Goal: Contribute content: Contribute content

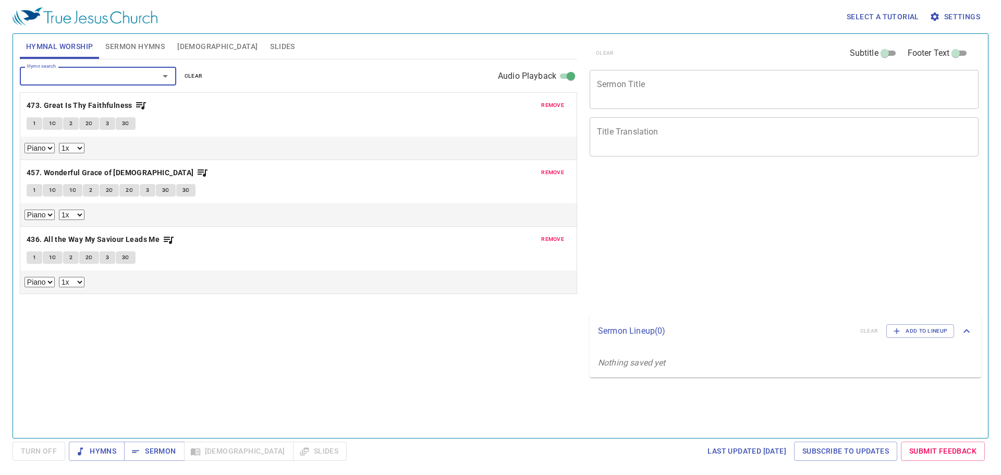
select select "1"
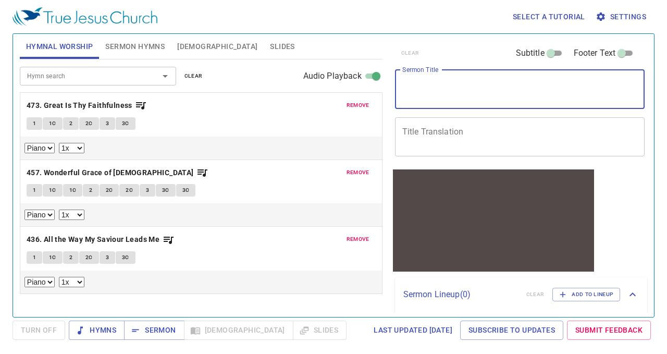
click at [499, 88] on textarea "Sermon Title" at bounding box center [520, 89] width 236 height 20
paste textarea "Agape"
type textarea "Agape"
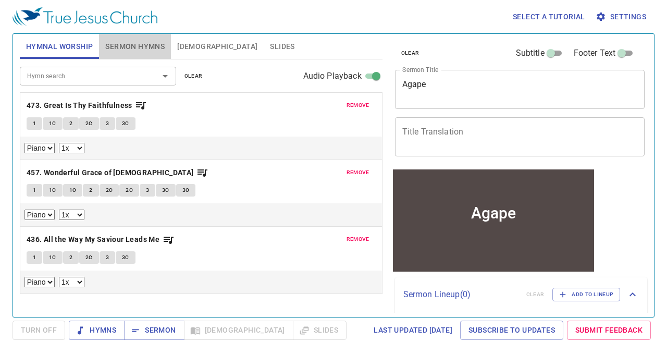
click at [153, 44] on span "Sermon Hymns" at bounding box center [134, 46] width 59 height 13
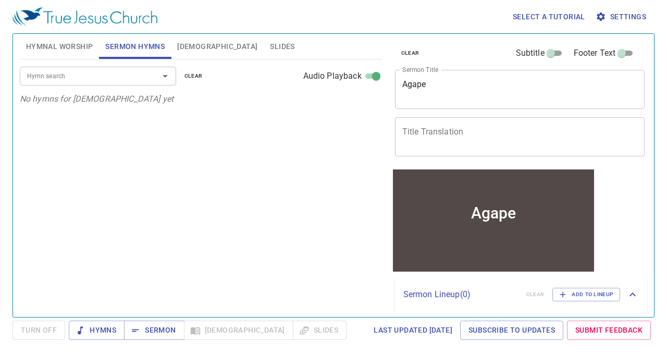
click at [134, 80] on input "Hymn search" at bounding box center [82, 76] width 119 height 12
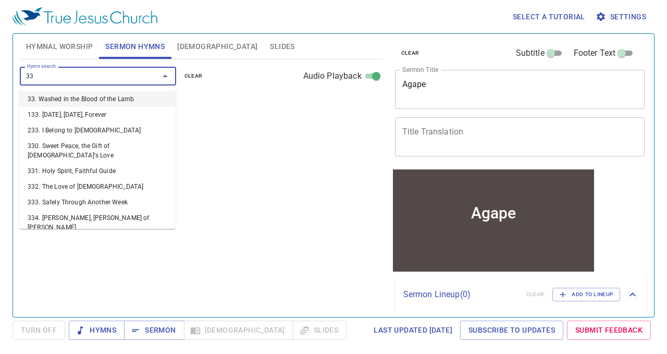
type input "332"
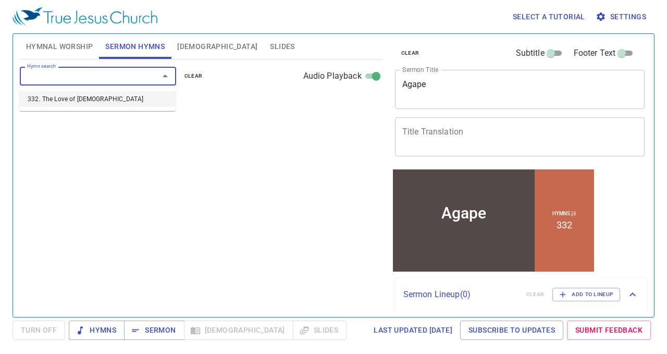
select select "1"
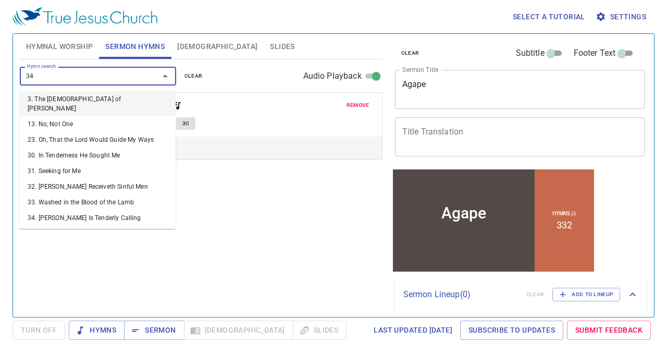
type input "345"
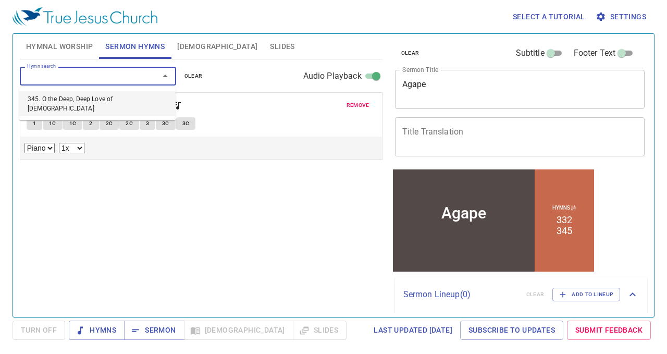
select select "1"
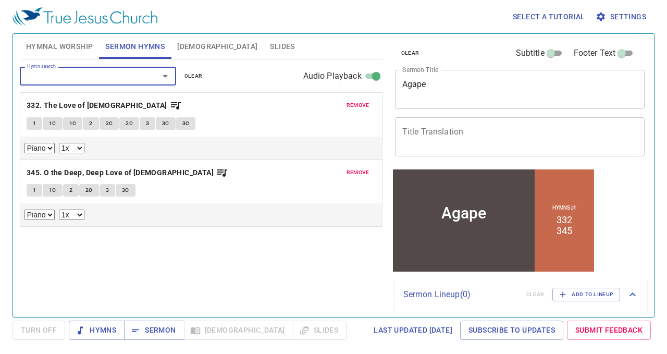
click at [431, 130] on textarea "Title Translation" at bounding box center [520, 137] width 236 height 20
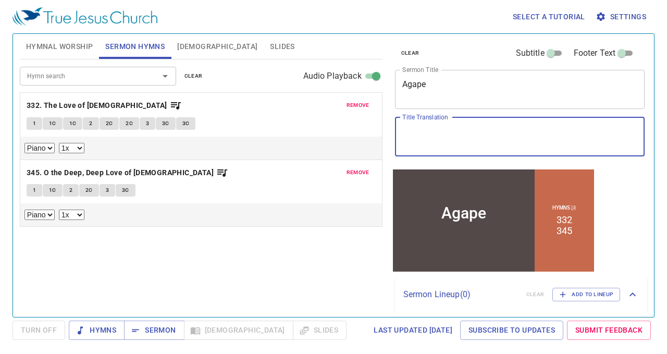
paste textarea "愛"
type textarea "愛"
click at [279, 264] on div "Hymn search Hymn search clear Audio Playback remove 332. The Love of God 1 1C 1…" at bounding box center [201, 183] width 363 height 249
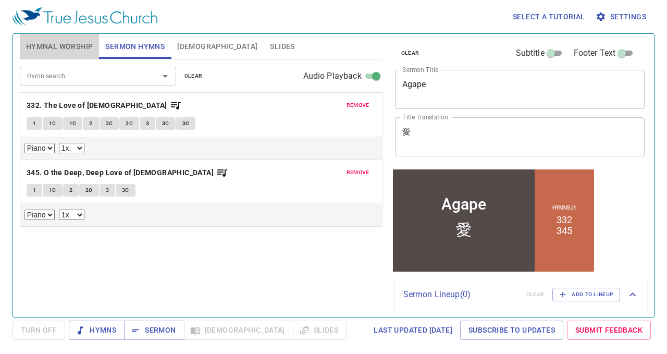
click at [75, 47] on span "Hymnal Worship" at bounding box center [59, 46] width 67 height 13
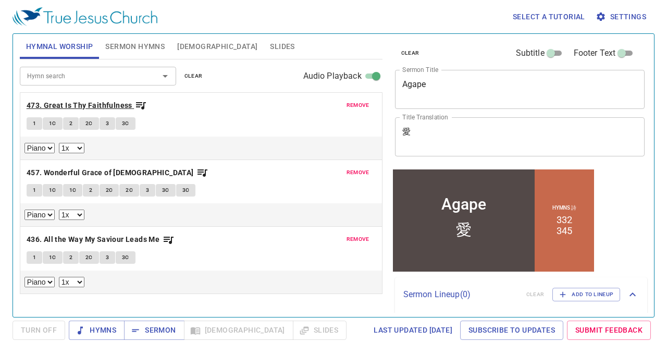
click at [91, 108] on b "473. Great Is Thy Faithfulness" at bounding box center [80, 105] width 106 height 13
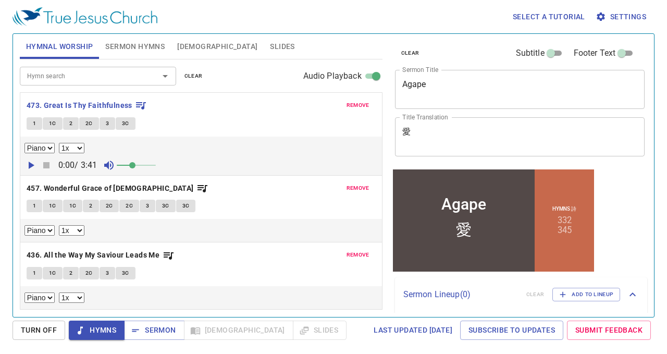
drag, startPoint x: 127, startPoint y: 165, endPoint x: 135, endPoint y: 168, distance: 8.4
click at [135, 168] on span at bounding box center [132, 165] width 6 height 6
click at [114, 103] on b "473. Great Is Thy Faithfulness" at bounding box center [80, 105] width 106 height 13
click at [27, 122] on button "1" at bounding box center [35, 123] width 16 height 13
click at [30, 166] on icon "button" at bounding box center [30, 165] width 13 height 13
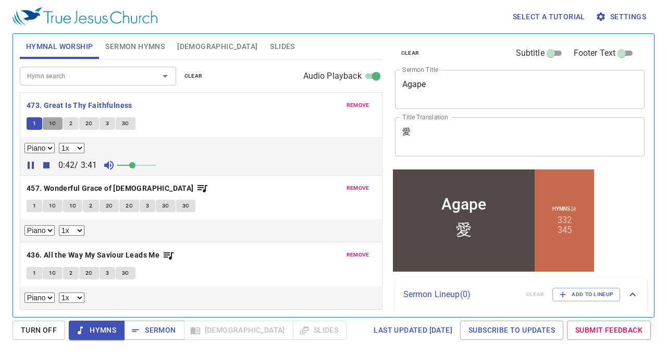
click at [51, 125] on span "1C" at bounding box center [52, 123] width 7 height 9
click at [69, 119] on span "2" at bounding box center [70, 123] width 3 height 9
click at [89, 122] on span "2C" at bounding box center [88, 123] width 7 height 9
click at [106, 120] on span "3" at bounding box center [107, 123] width 3 height 9
click at [128, 120] on button "3C" at bounding box center [126, 123] width 20 height 13
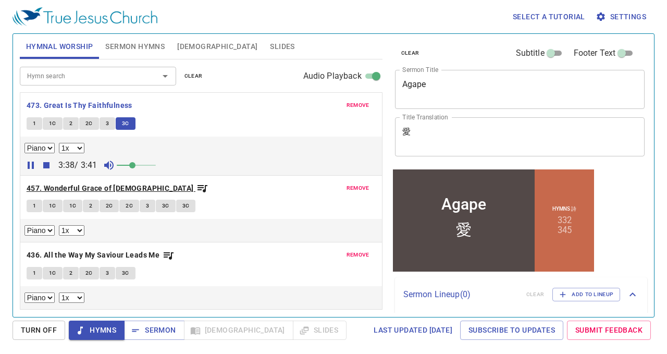
click at [81, 182] on b "457. Wonderful Grace of [DEMOGRAPHIC_DATA]" at bounding box center [110, 188] width 167 height 13
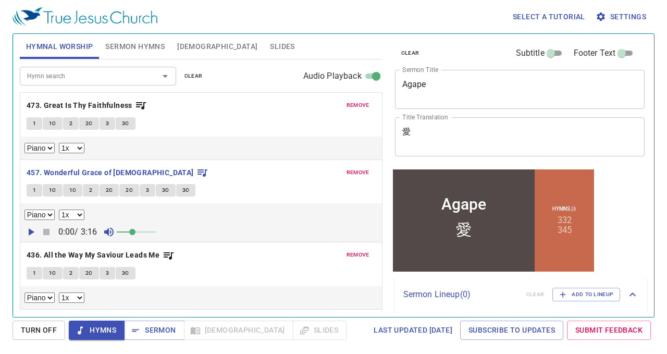
click at [33, 186] on span "1" at bounding box center [34, 190] width 3 height 9
click at [29, 228] on icon "button" at bounding box center [32, 231] width 6 height 7
click at [93, 188] on button "2" at bounding box center [91, 190] width 16 height 13
click at [107, 189] on span "2C" at bounding box center [109, 190] width 7 height 9
click at [127, 194] on button "2C" at bounding box center [129, 190] width 20 height 13
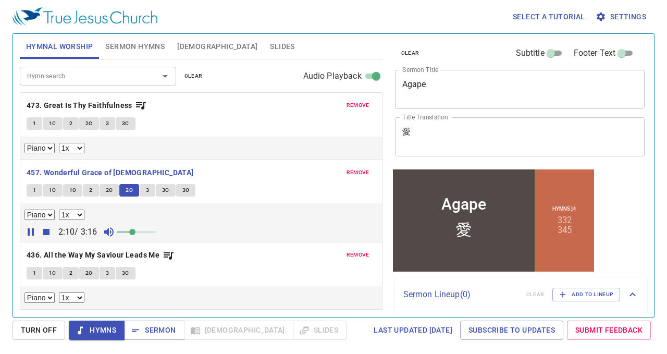
click at [148, 193] on button "3" at bounding box center [148, 190] width 16 height 13
click at [164, 186] on span "3C" at bounding box center [165, 190] width 7 height 9
click at [182, 186] on span "3C" at bounding box center [185, 190] width 7 height 9
click at [84, 252] on b "436. All the Way My Saviour Leads Me" at bounding box center [93, 255] width 133 height 13
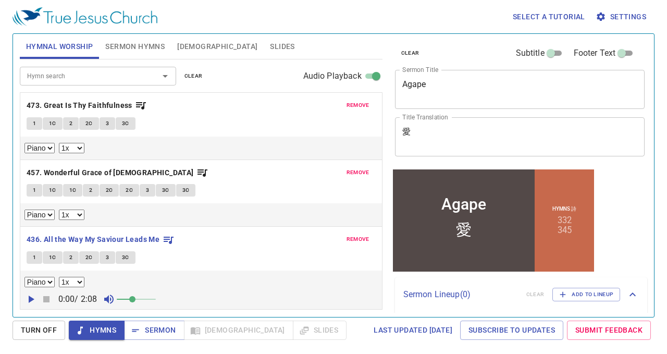
click at [35, 253] on span "1" at bounding box center [34, 257] width 3 height 9
click at [29, 296] on icon "button" at bounding box center [32, 299] width 6 height 7
click at [50, 256] on span "1C" at bounding box center [52, 257] width 7 height 9
click at [71, 254] on span "2" at bounding box center [70, 257] width 3 height 9
click at [89, 253] on span "2C" at bounding box center [88, 257] width 7 height 9
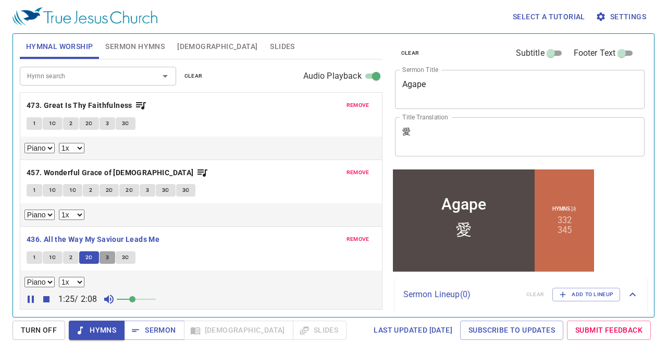
click at [109, 255] on button "3" at bounding box center [108, 257] width 16 height 13
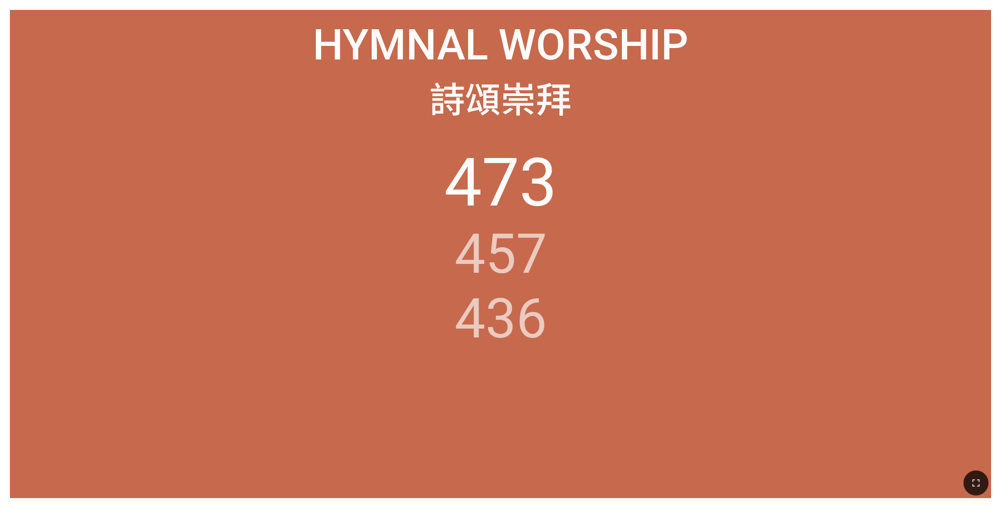
drag, startPoint x: 972, startPoint y: 482, endPoint x: 973, endPoint y: 512, distance: 30.2
click at [417, 334] on icon "button" at bounding box center [975, 482] width 13 height 13
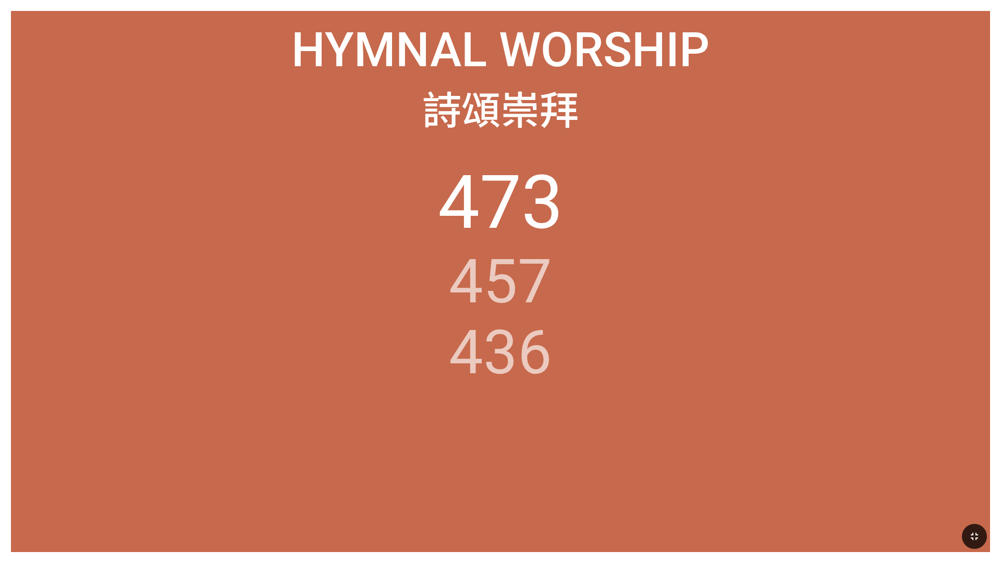
click at [417, 334] on button "button" at bounding box center [974, 536] width 25 height 25
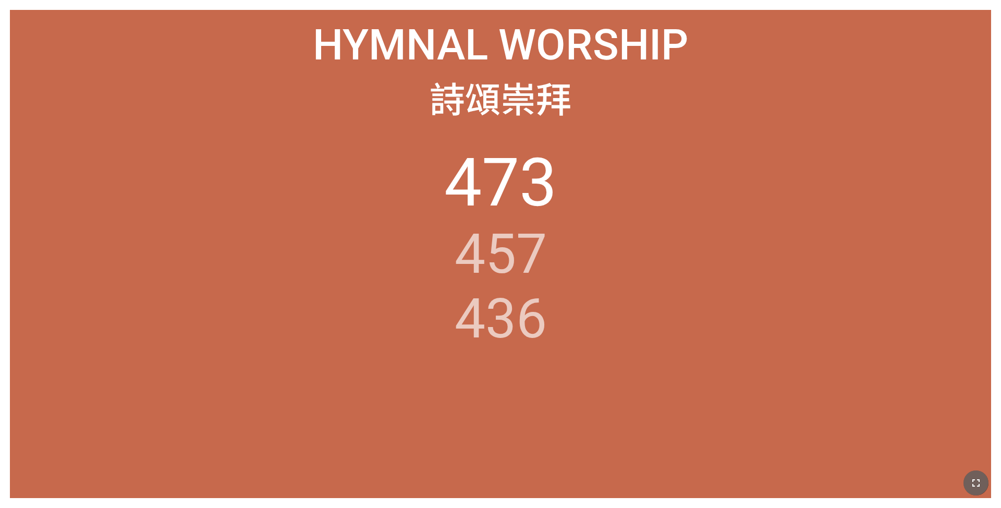
click at [417, 334] on icon "button" at bounding box center [975, 482] width 13 height 13
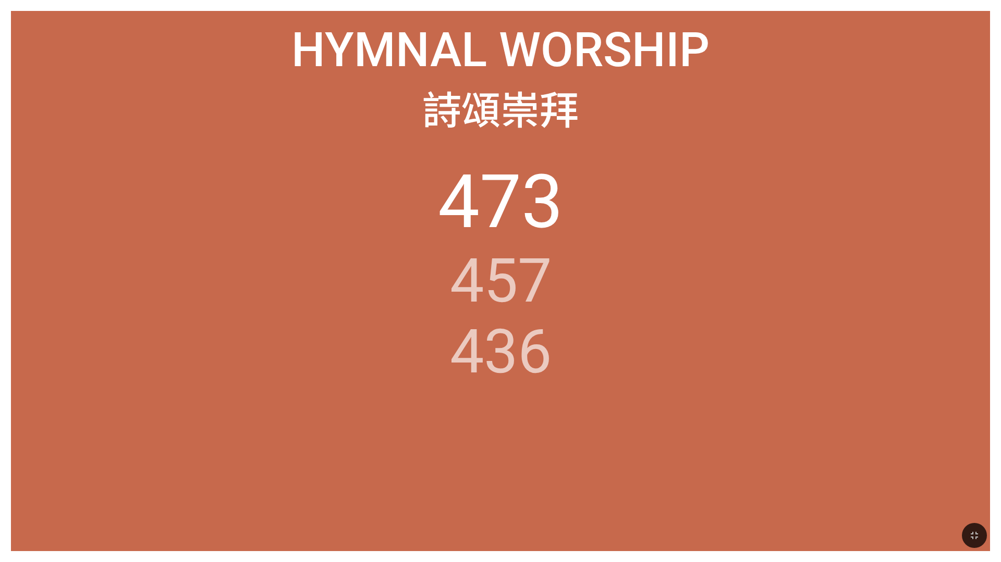
drag, startPoint x: 970, startPoint y: 530, endPoint x: 970, endPoint y: 500, distance: 30.2
click at [417, 334] on icon "button" at bounding box center [974, 536] width 13 height 13
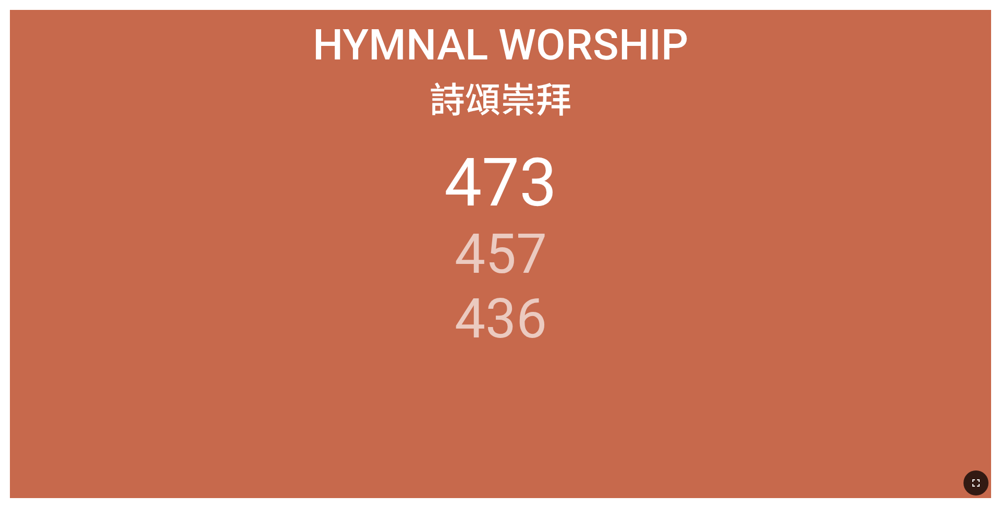
click at [417, 334] on icon "button" at bounding box center [975, 482] width 13 height 13
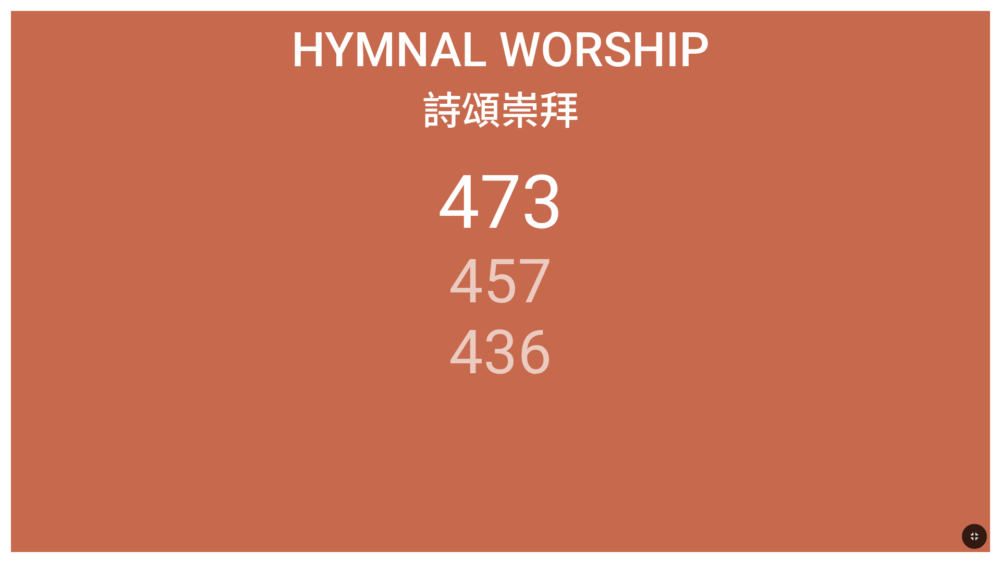
click at [417, 20] on div "Hymnal Worship Hymnal Worship 詩頌崇拜 詩頌崇拜 473 457 436" at bounding box center [500, 281] width 979 height 541
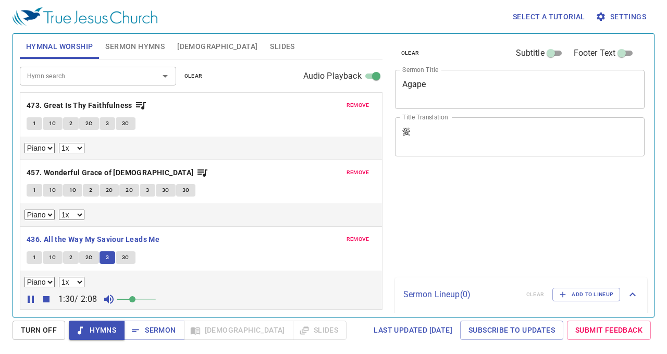
select select "1"
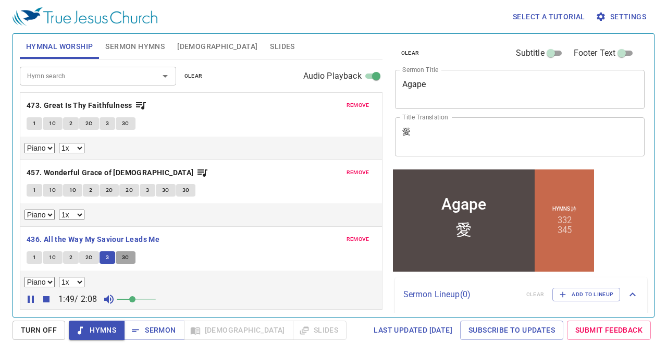
click at [127, 255] on span "3C" at bounding box center [125, 257] width 7 height 9
click at [104, 238] on b "436. All the Way My Saviour Leads Me" at bounding box center [93, 239] width 133 height 13
click at [137, 333] on icon "button" at bounding box center [135, 330] width 10 height 10
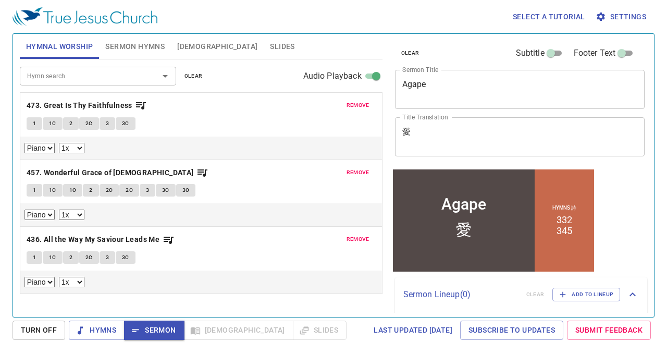
click at [157, 46] on span "Sermon Hymns" at bounding box center [134, 46] width 59 height 13
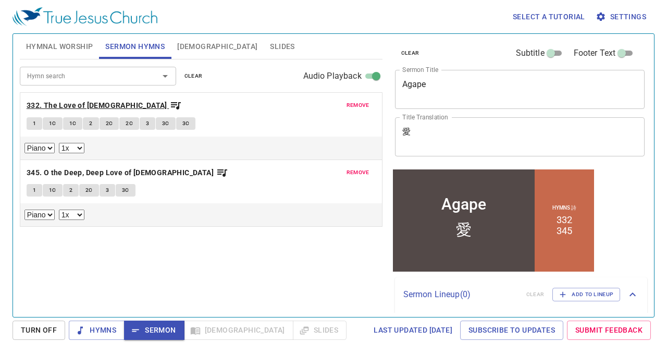
click at [68, 103] on b "332. The Love of [DEMOGRAPHIC_DATA]" at bounding box center [97, 105] width 141 height 13
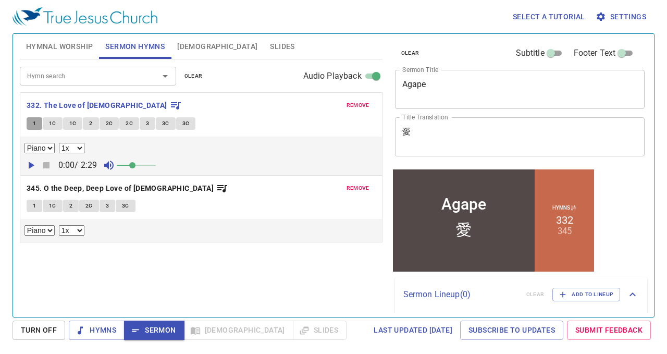
click at [31, 124] on button "1" at bounding box center [35, 123] width 16 height 13
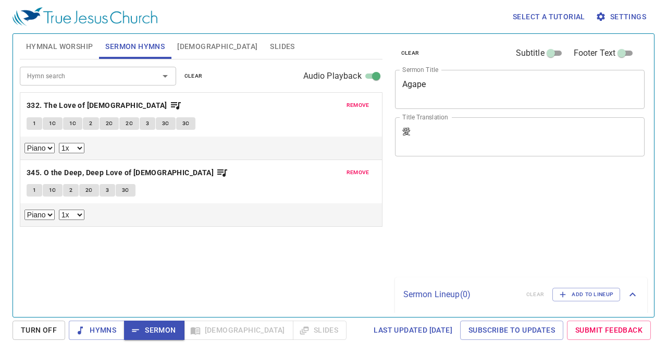
select select "1"
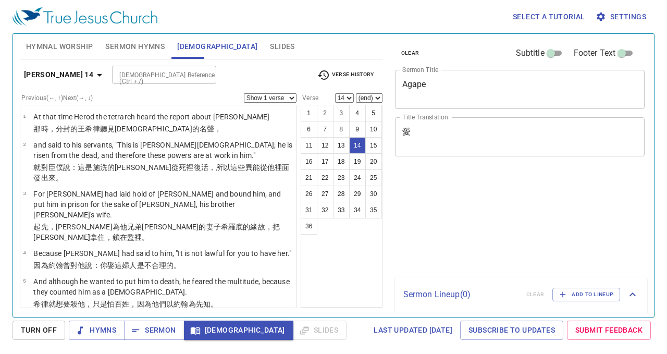
select select "14"
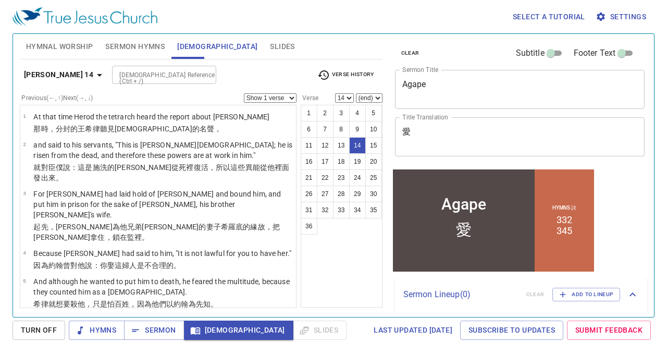
scroll to position [402, 0]
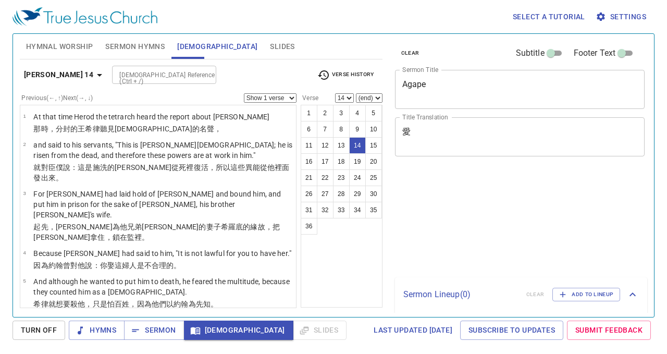
select select "14"
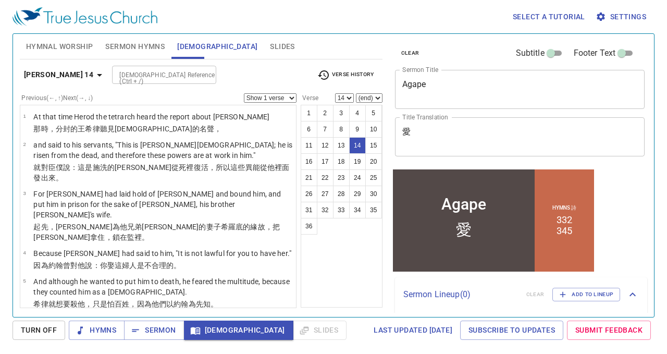
scroll to position [402, 0]
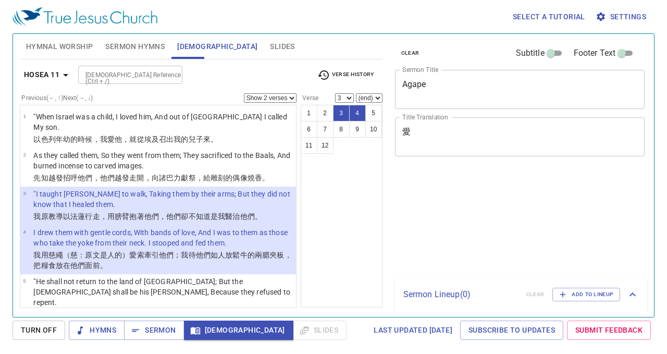
select select "2"
select select "3"
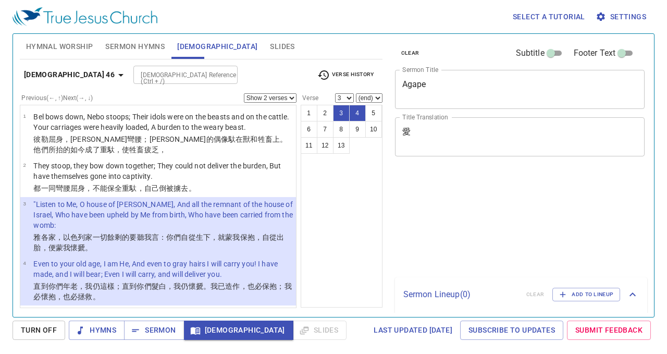
select select "2"
select select "3"
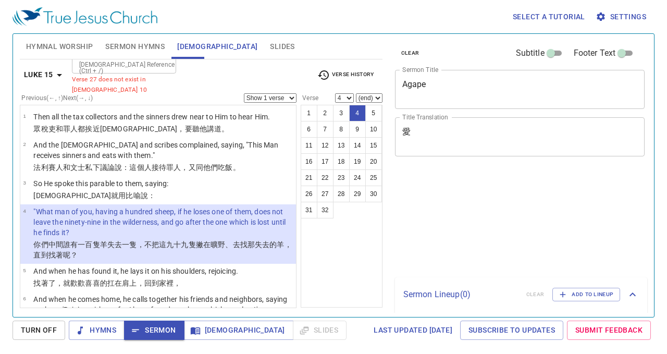
select select "4"
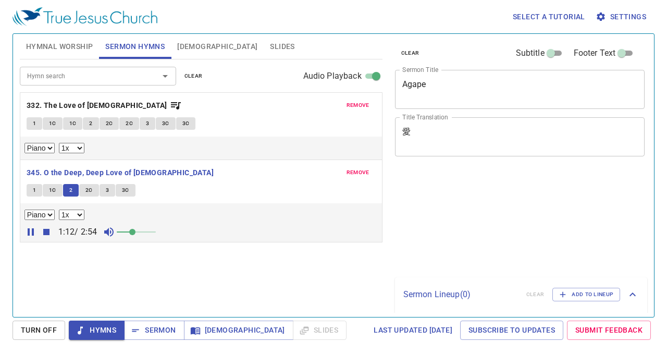
select select "1"
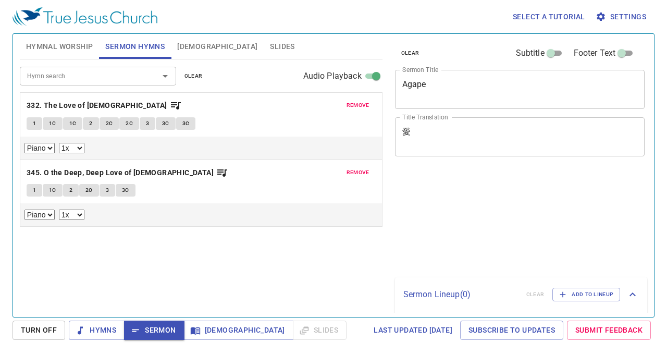
select select "1"
